Goal: Find specific page/section: Find specific page/section

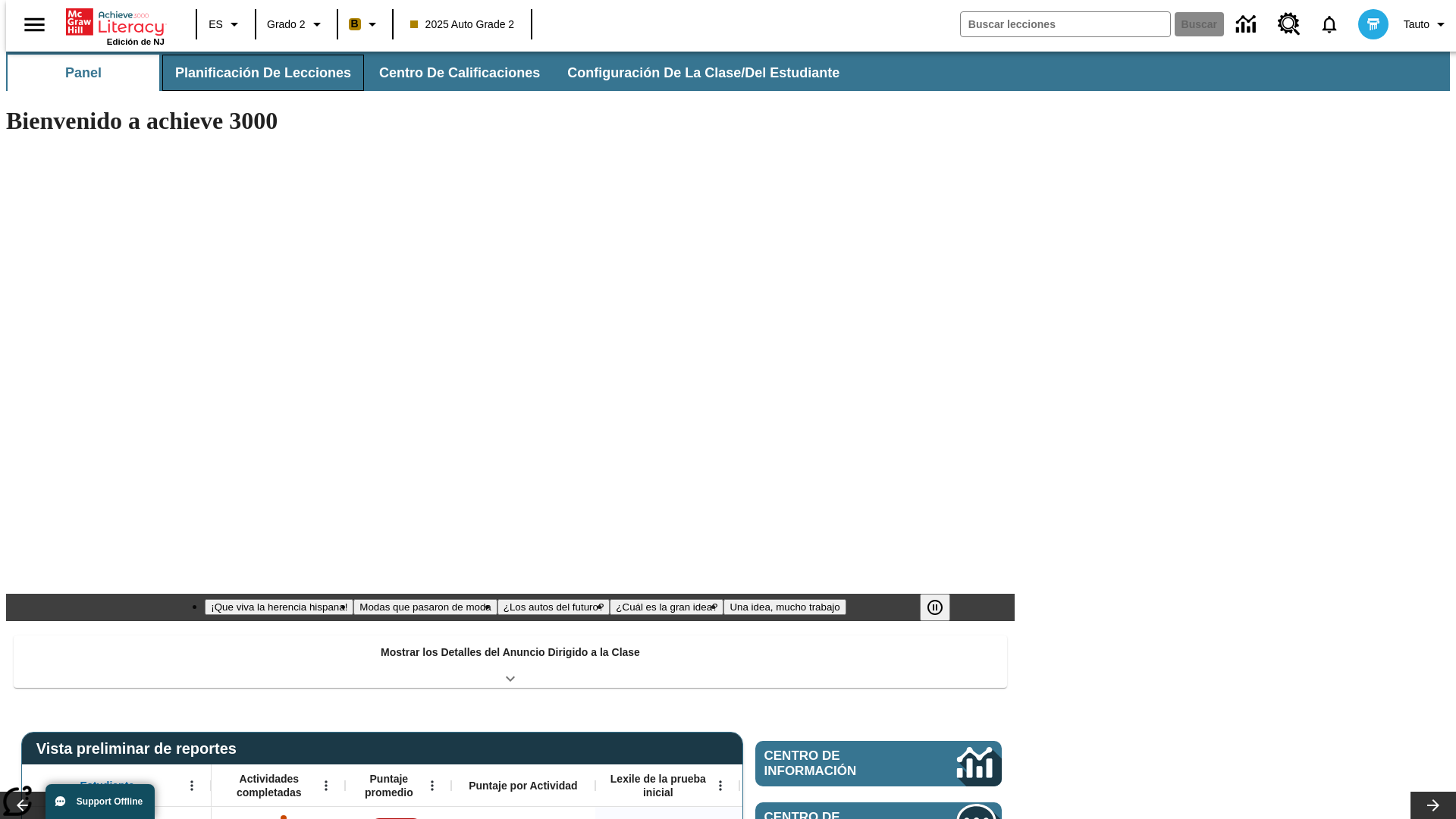
click at [254, 73] on button "Planificación de lecciones" at bounding box center [263, 73] width 202 height 37
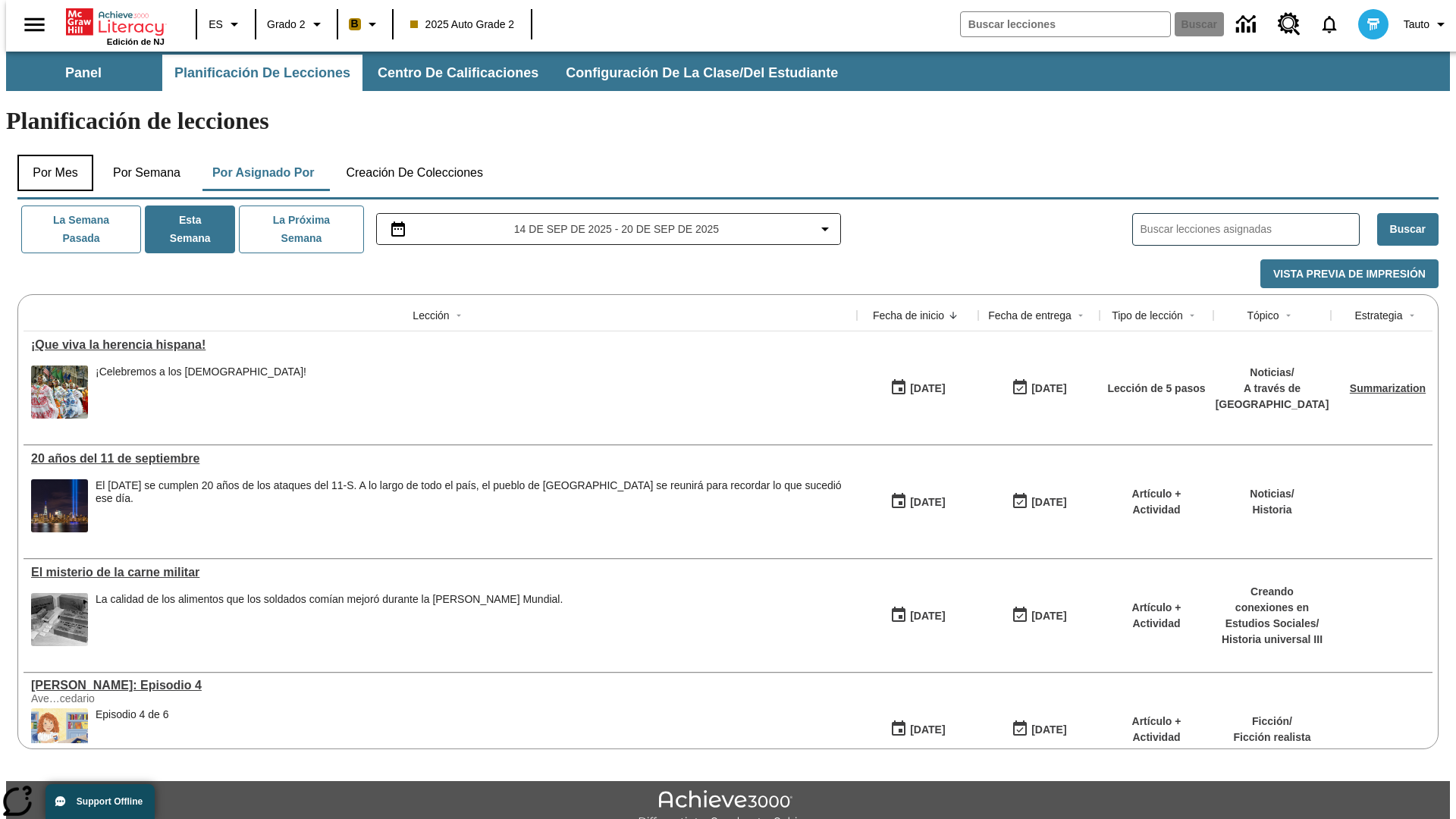
click at [49, 154] on button "Por mes" at bounding box center [55, 173] width 76 height 37
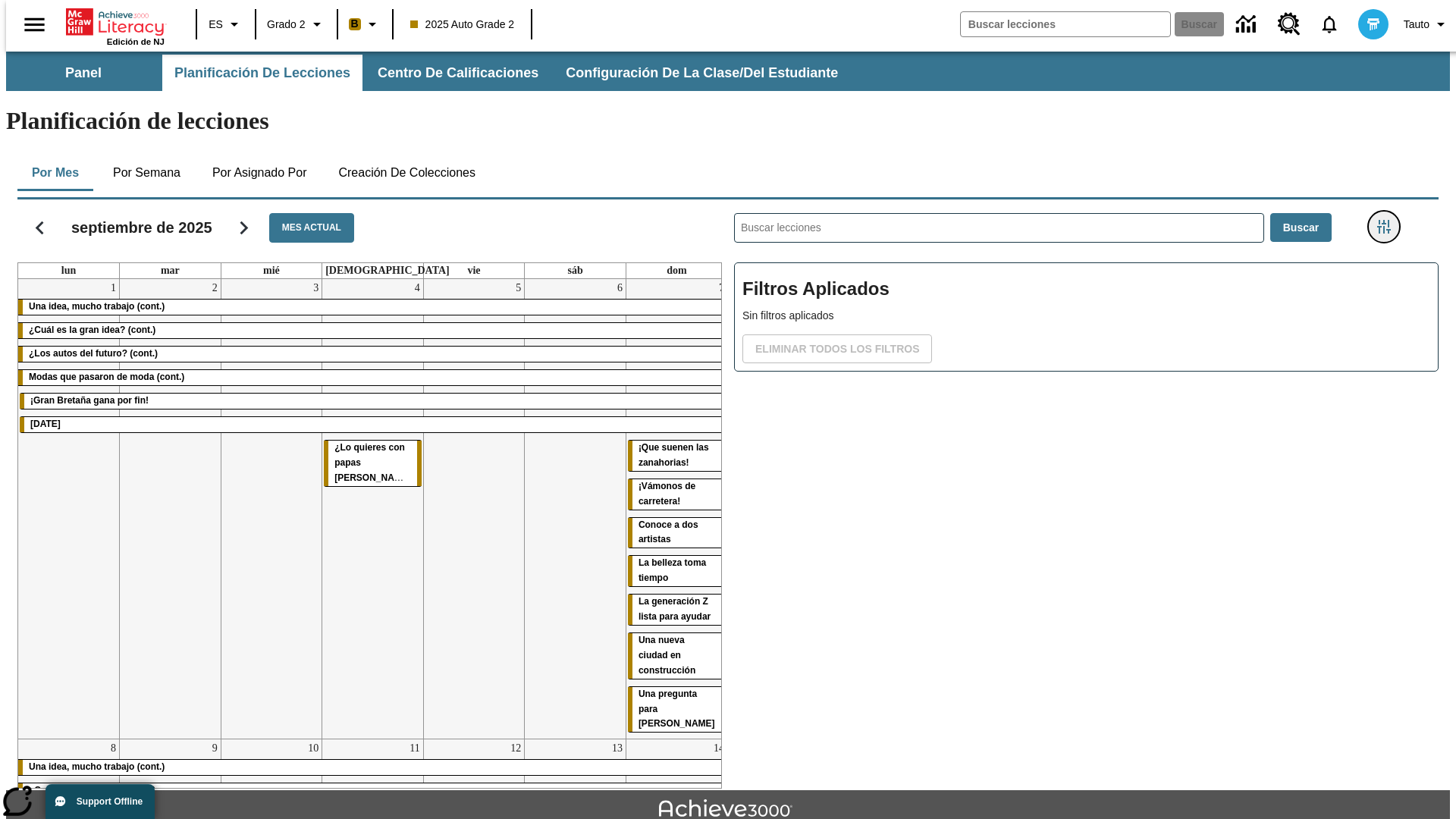
click at [1388, 220] on icon "Menú lateral de filtros" at bounding box center [1384, 227] width 14 height 14
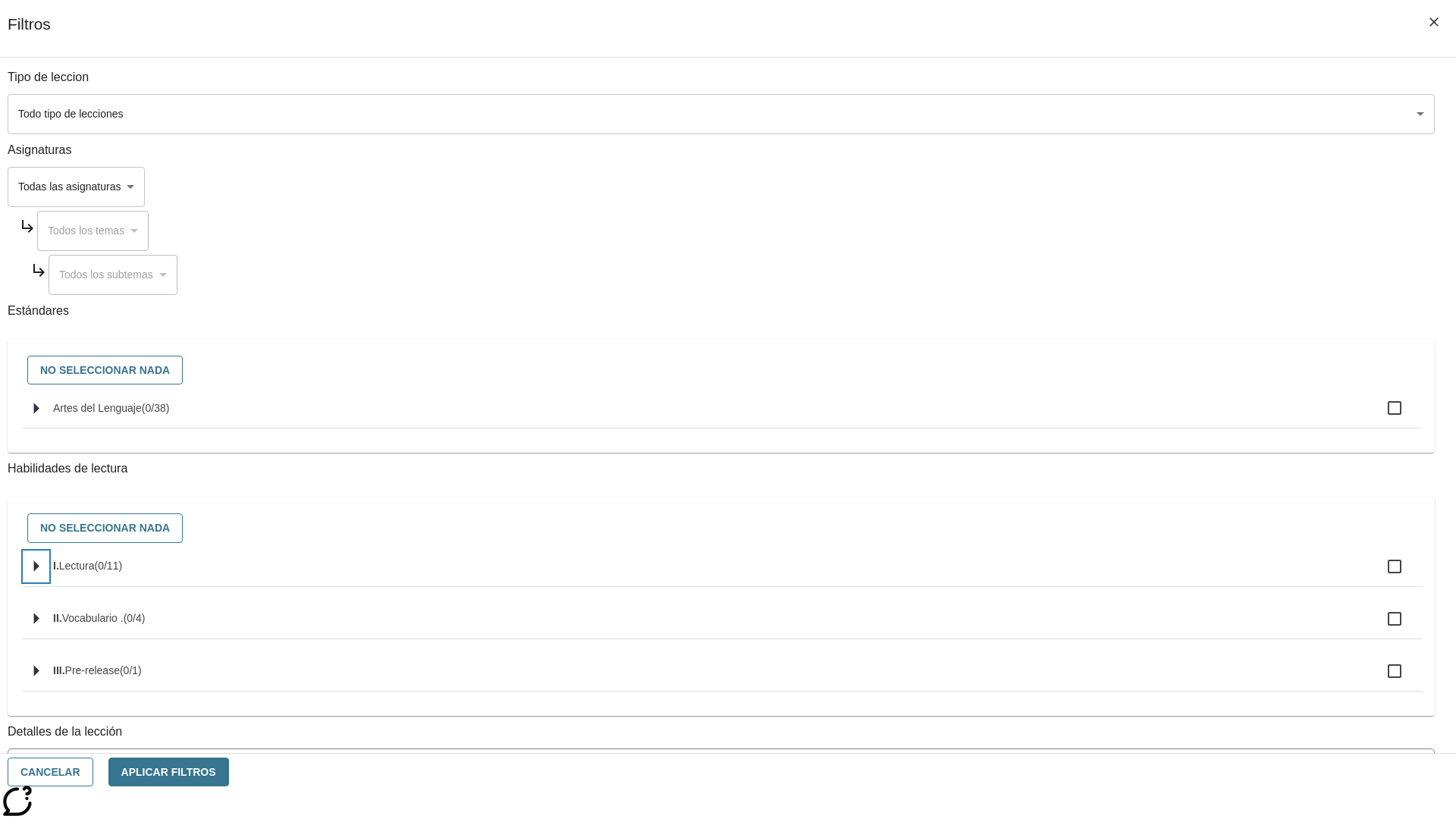
click at [40, 573] on icon "Seleccione habilidades" at bounding box center [36, 567] width 5 height 12
click at [93, 772] on button "Cancelar" at bounding box center [50, 772] width 85 height 29
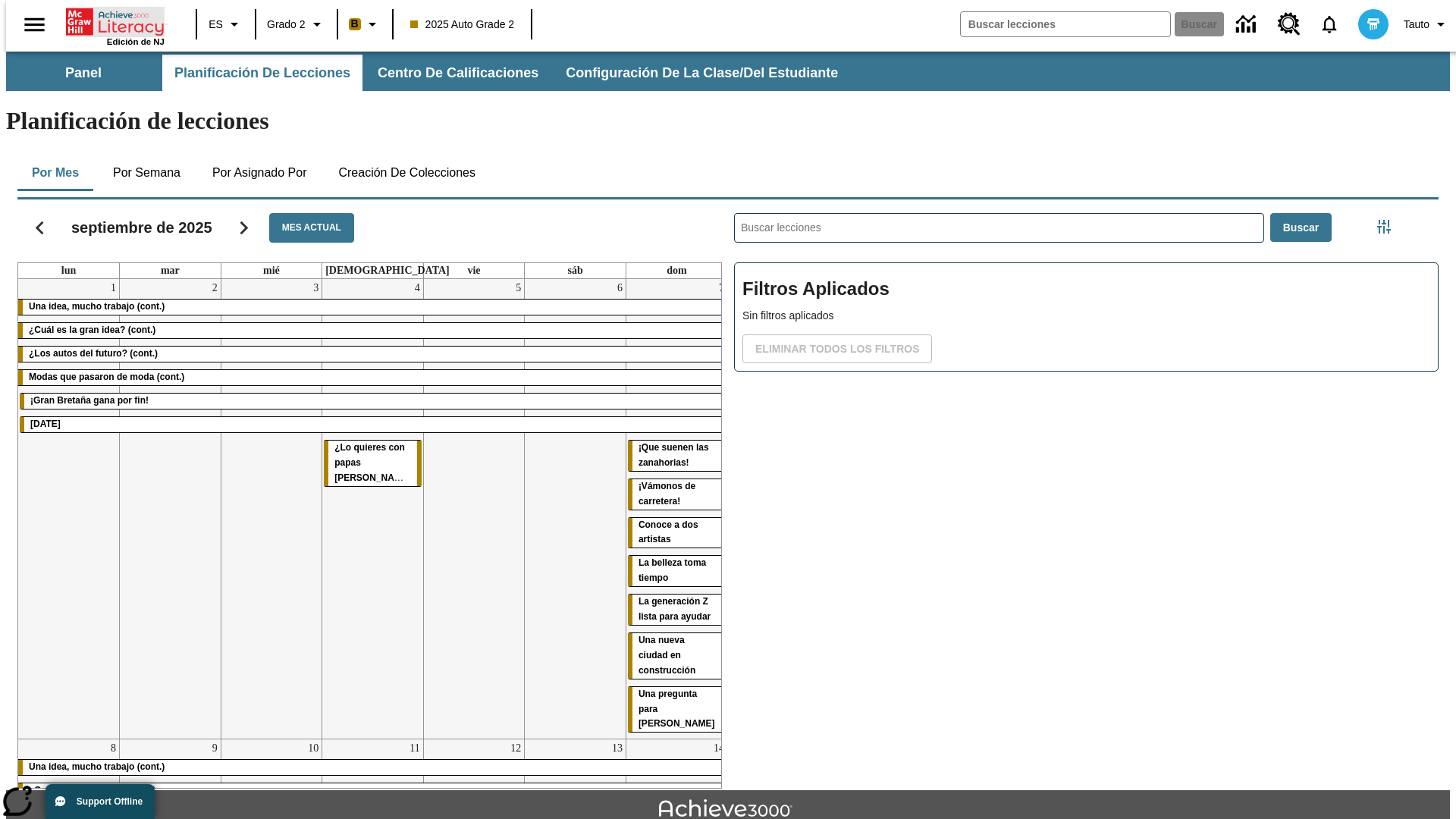
click at [110, 20] on icon "Portada" at bounding box center [116, 21] width 101 height 30
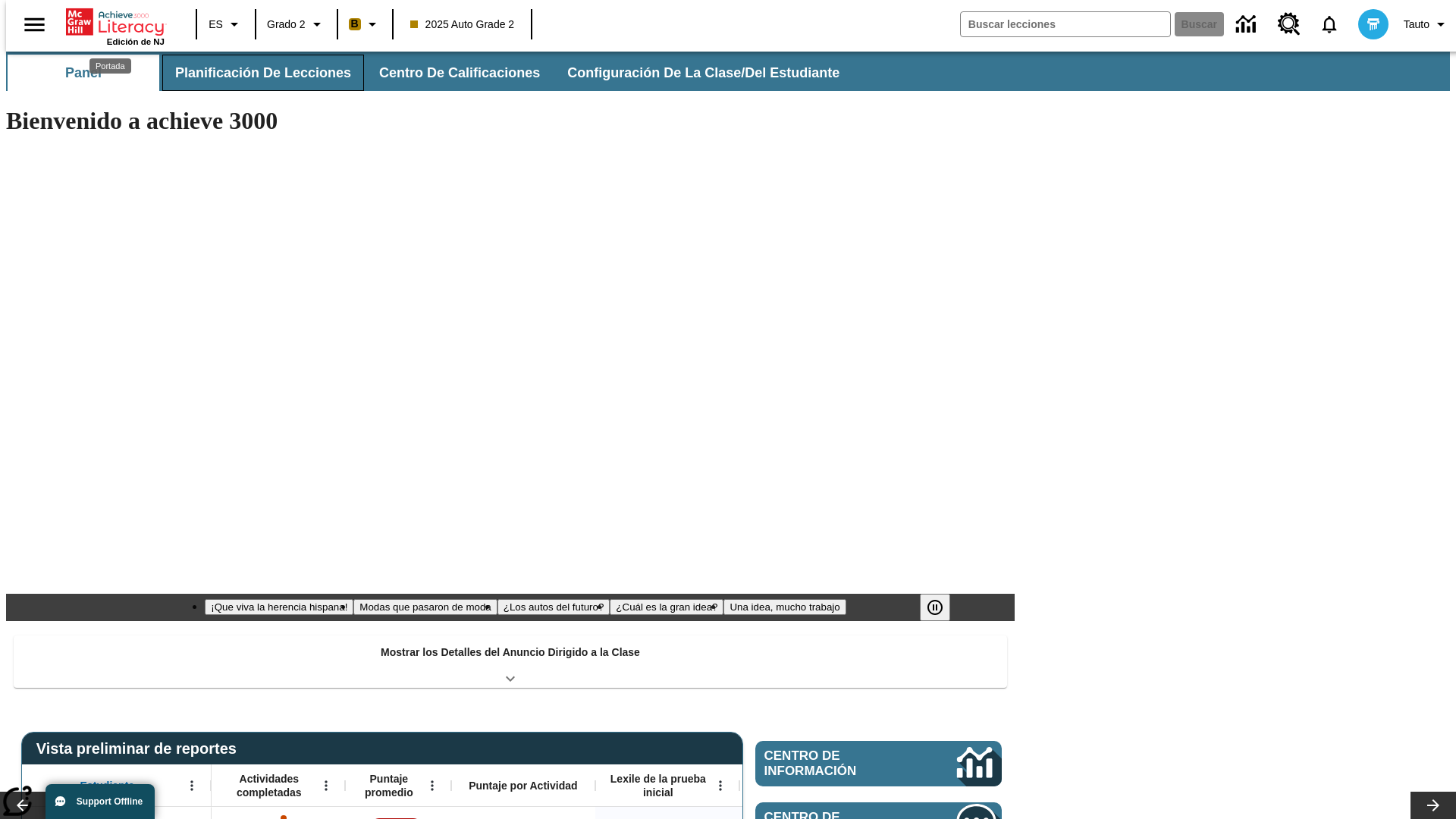
click at [254, 73] on button "Planificación de lecciones" at bounding box center [263, 73] width 202 height 37
